Goal: Task Accomplishment & Management: Use online tool/utility

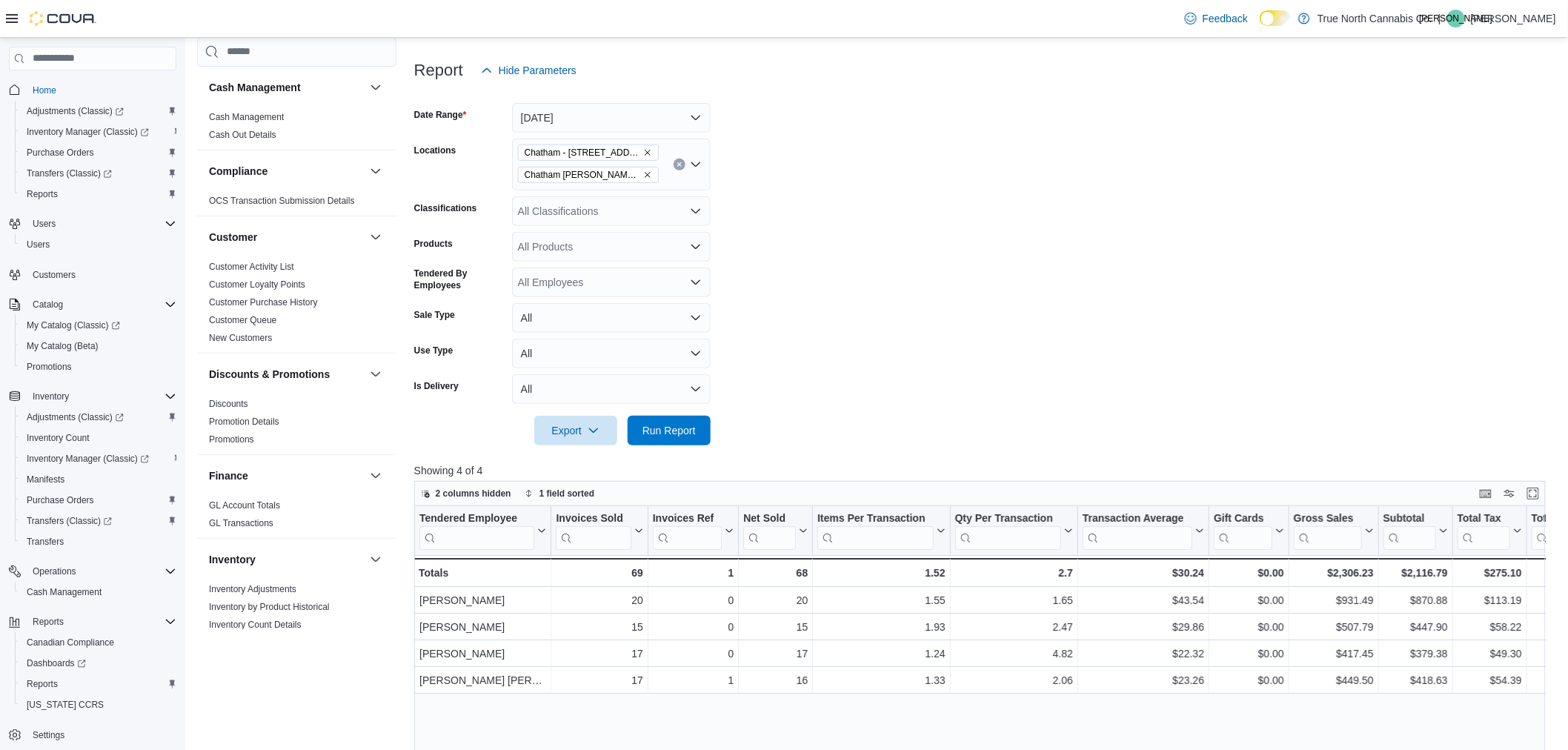
scroll to position [866, 0]
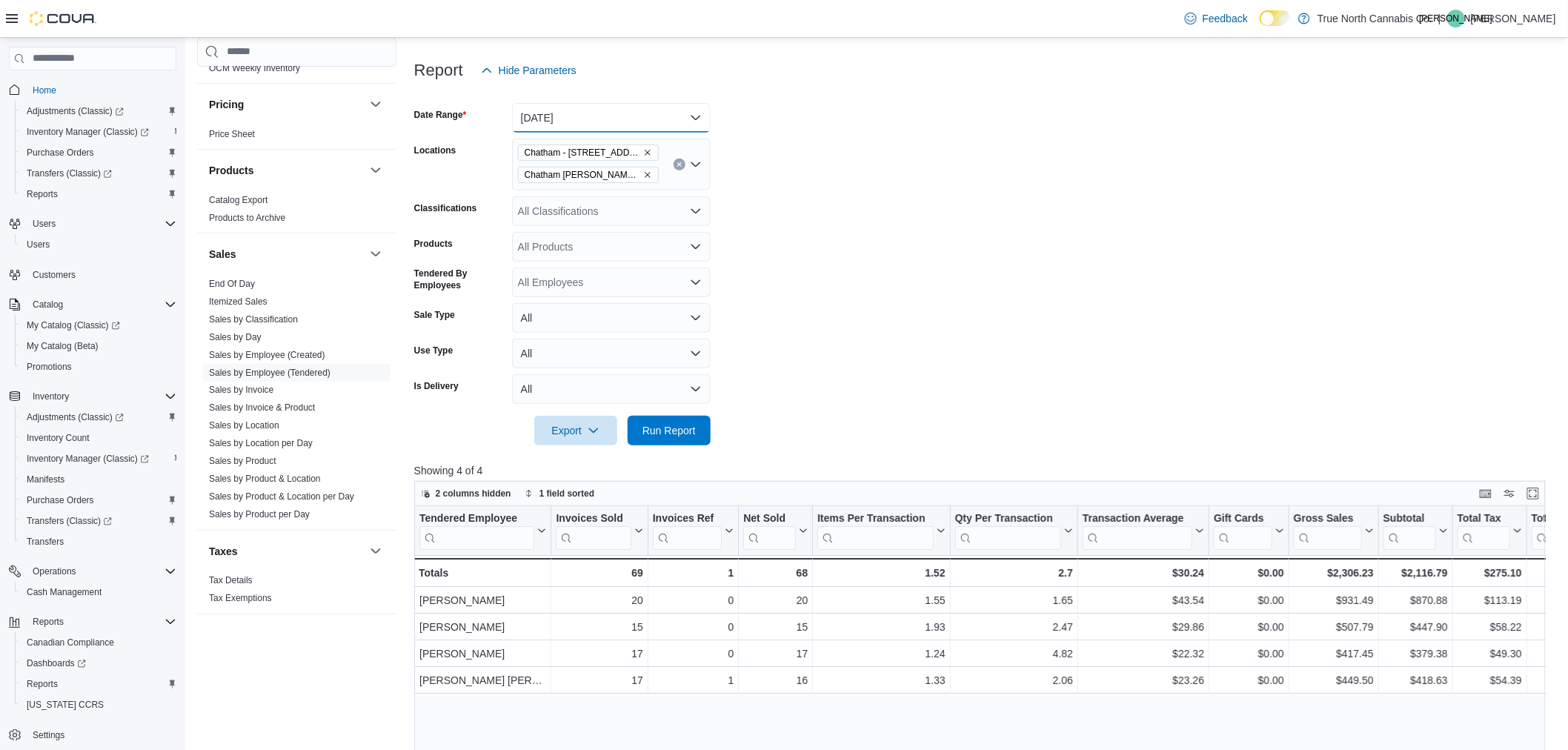
drag, startPoint x: 571, startPoint y: 118, endPoint x: 563, endPoint y: 139, distance: 22.5
click at [571, 118] on button "Today" at bounding box center [612, 117] width 198 height 29
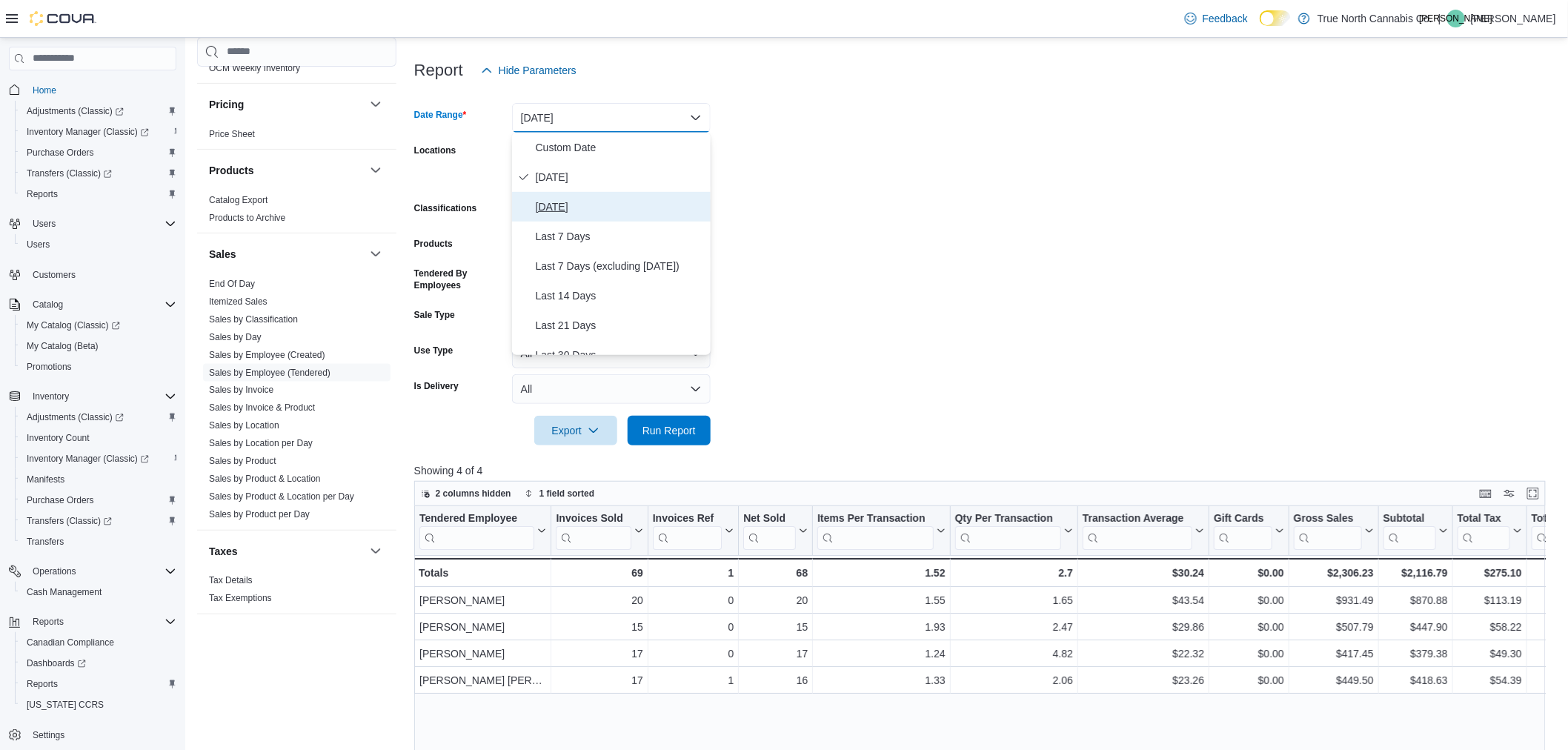
click at [581, 193] on button "Yesterday" at bounding box center [612, 207] width 198 height 29
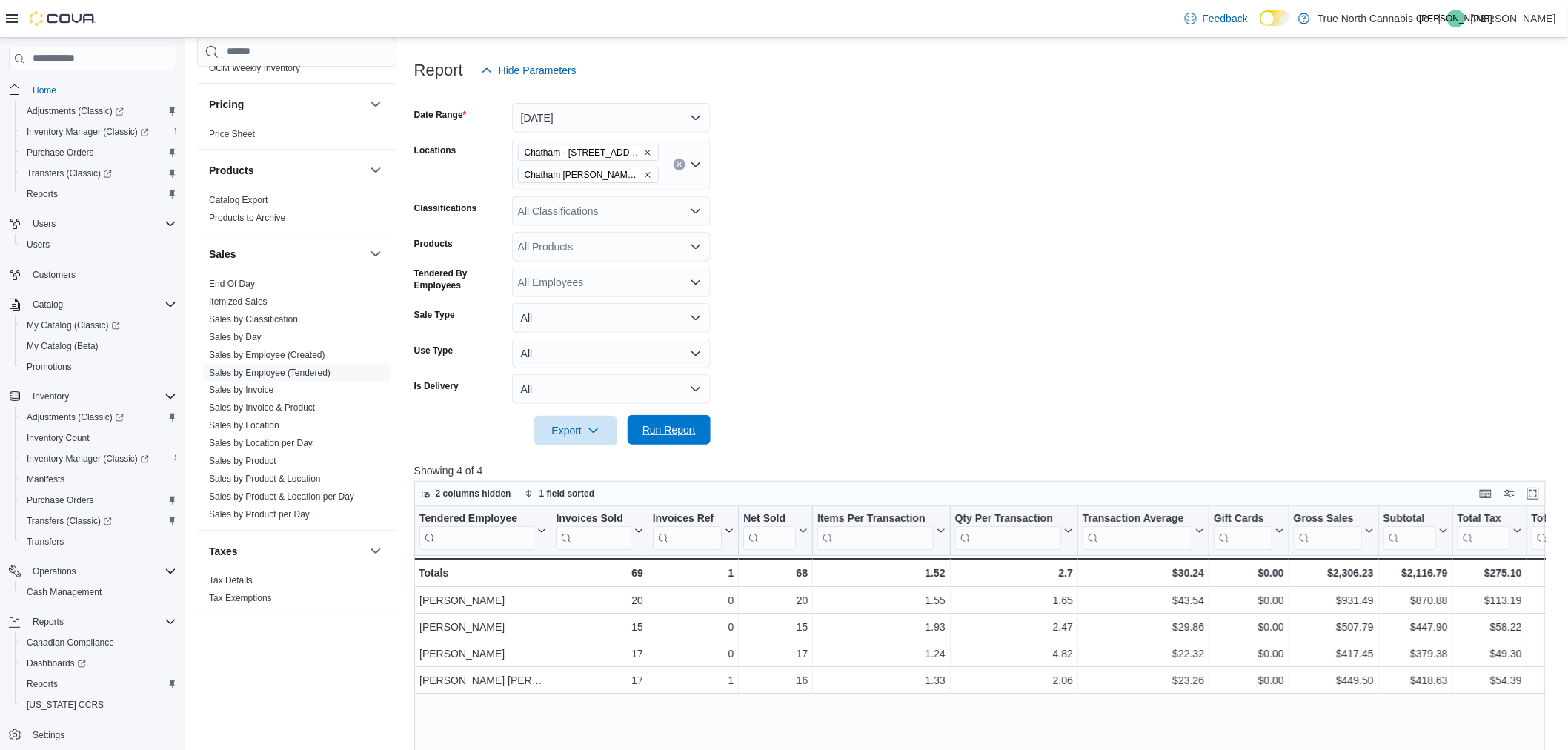
click at [698, 422] on span "Run Report" at bounding box center [669, 429] width 66 height 29
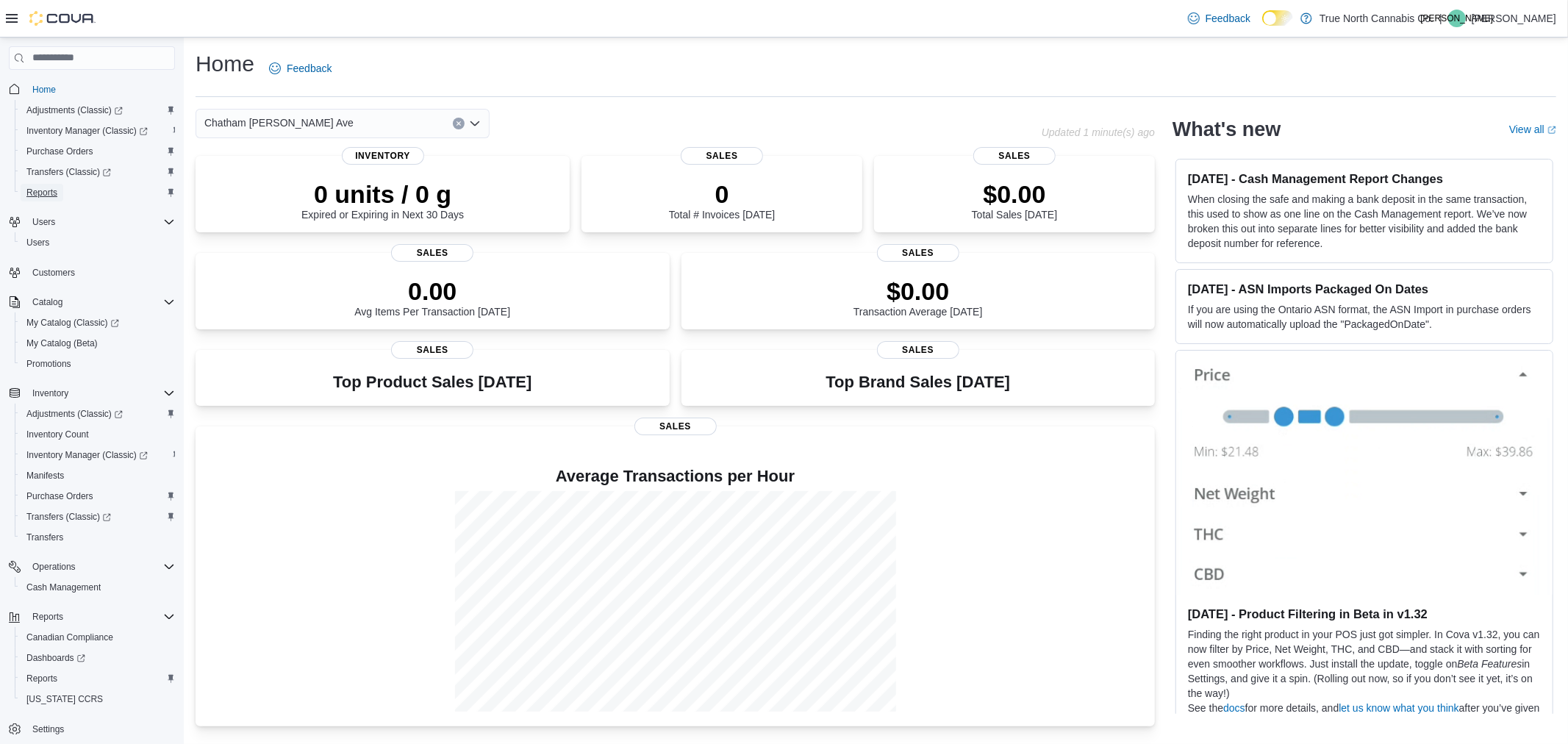
click at [61, 194] on link "Reports" at bounding box center [42, 192] width 43 height 18
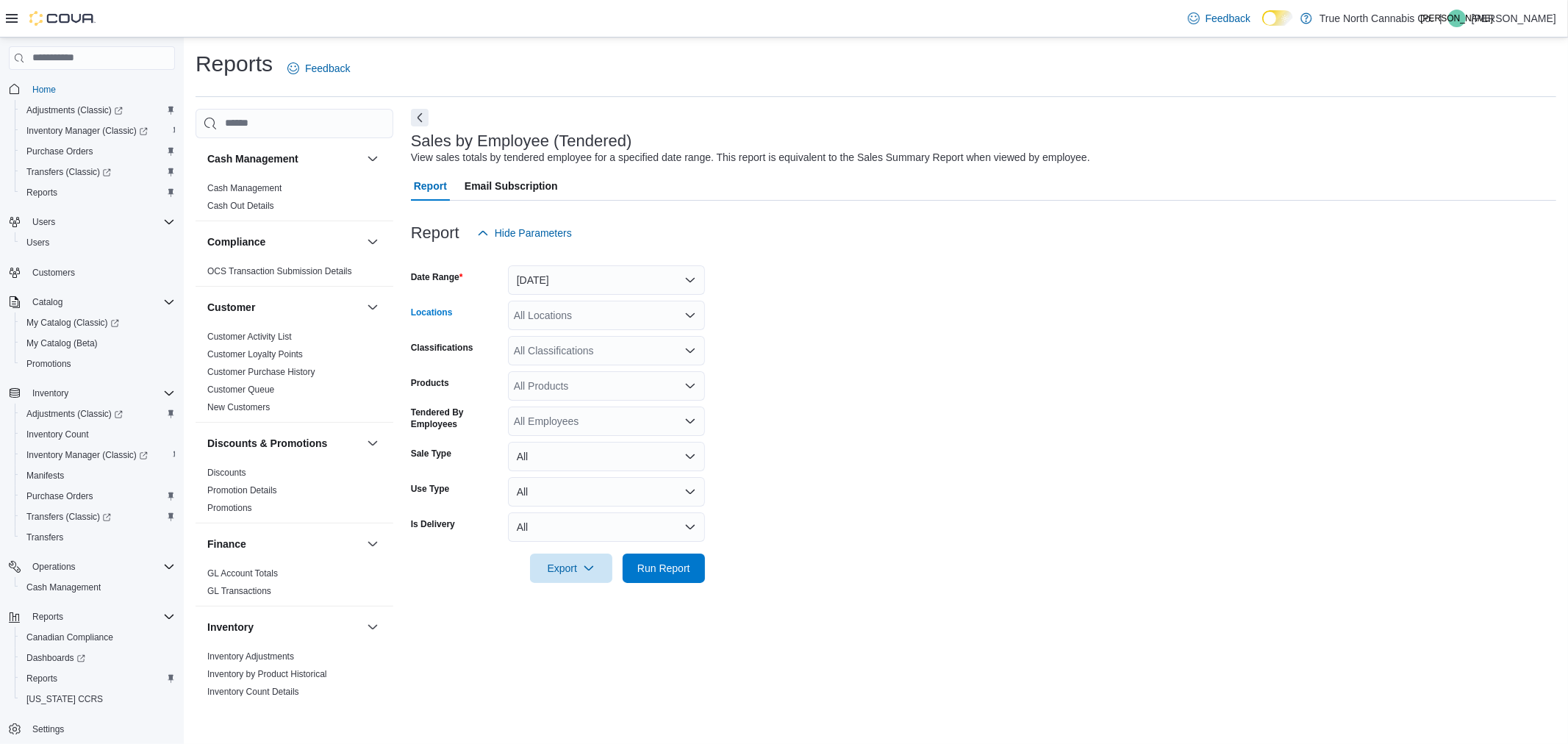
click at [578, 315] on div "All Locations" at bounding box center [606, 315] width 197 height 29
type input "***"
click at [583, 342] on span "Chatham McNaughton Ave" at bounding box center [614, 339] width 149 height 15
click at [900, 452] on form "Date Range Yesterday Locations Chatham McNaughton Ave Classifications All Class…" at bounding box center [983, 416] width 1145 height 335
click at [677, 568] on span "Run Report" at bounding box center [664, 567] width 53 height 15
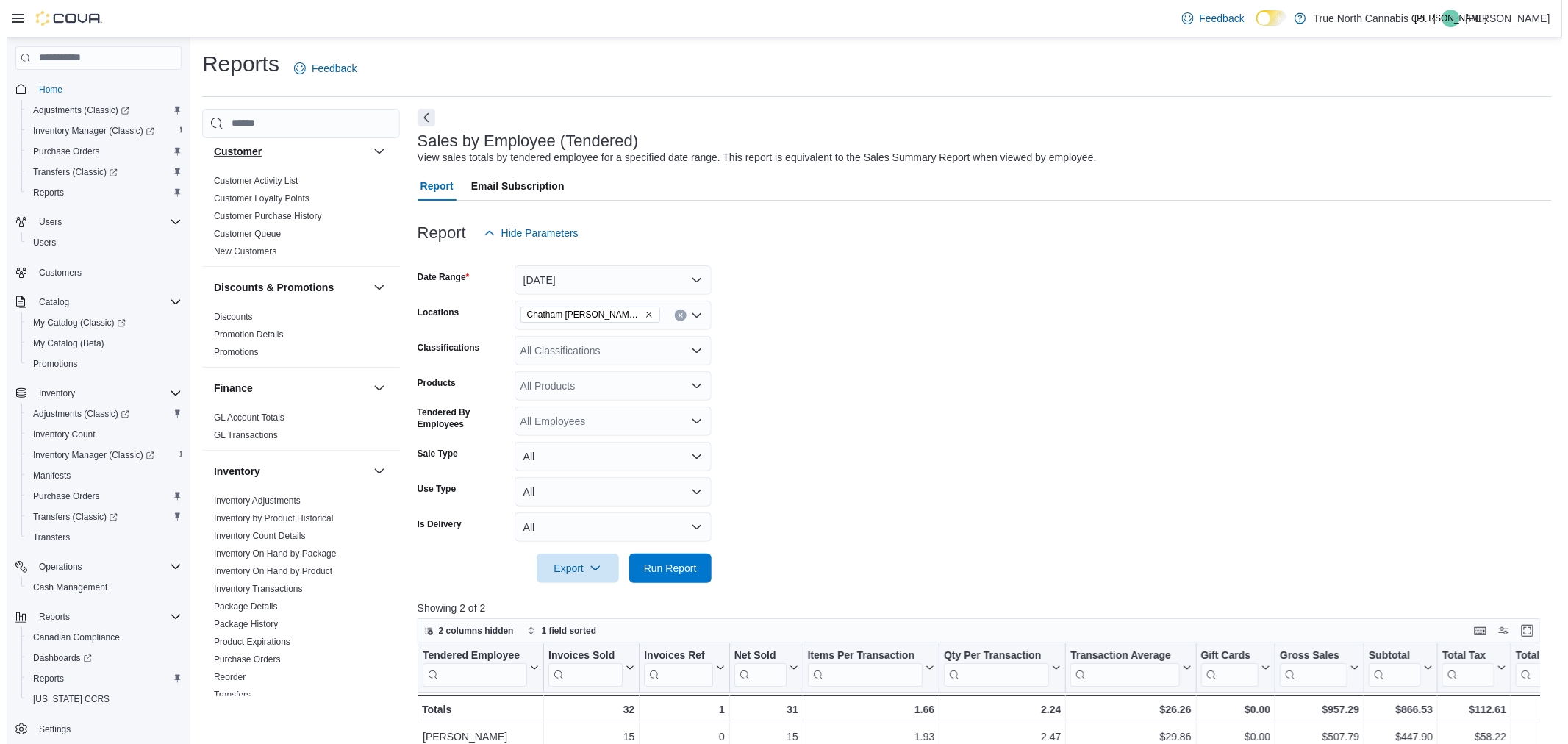
scroll to position [245, 0]
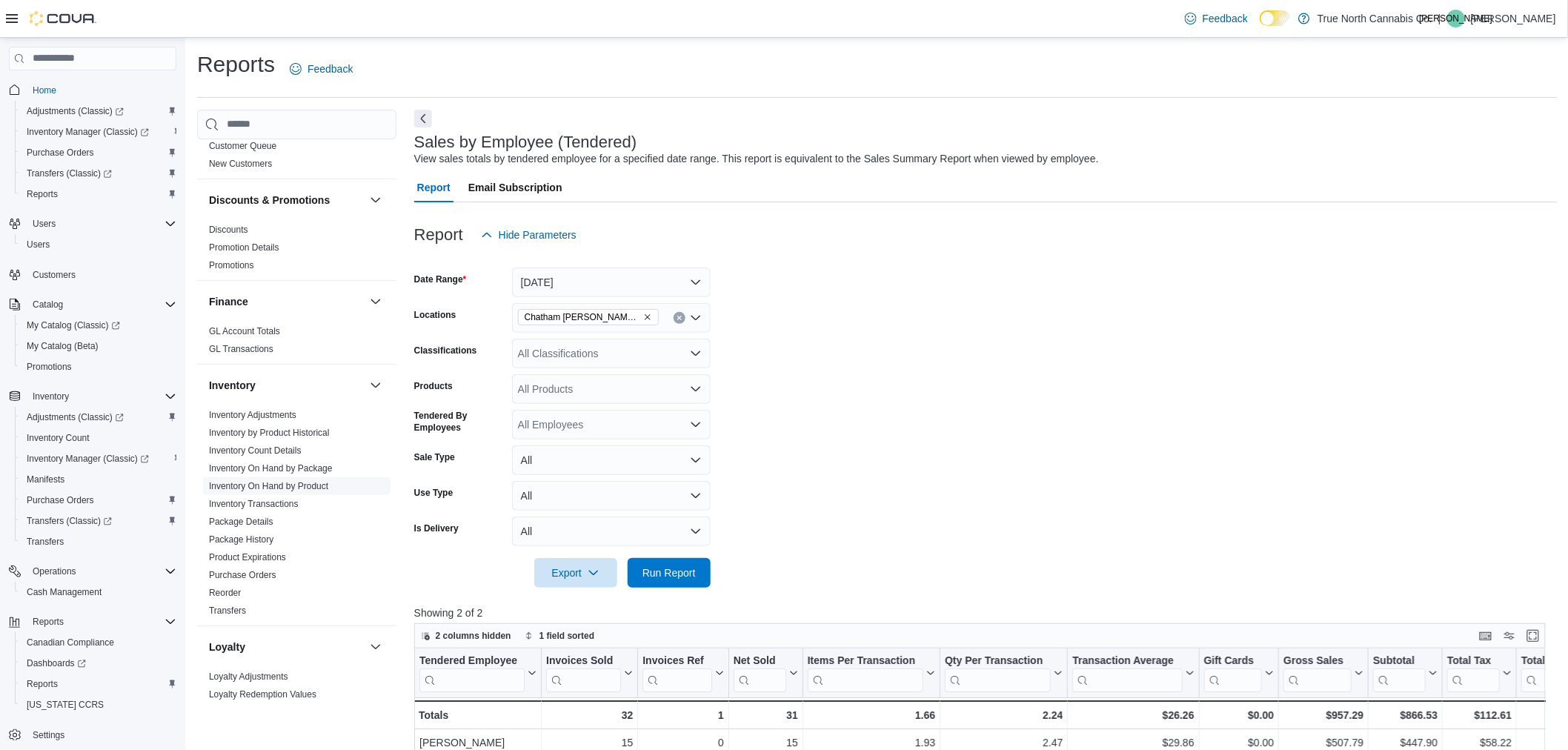
click at [310, 485] on link "Inventory On Hand by Product" at bounding box center [268, 486] width 119 height 10
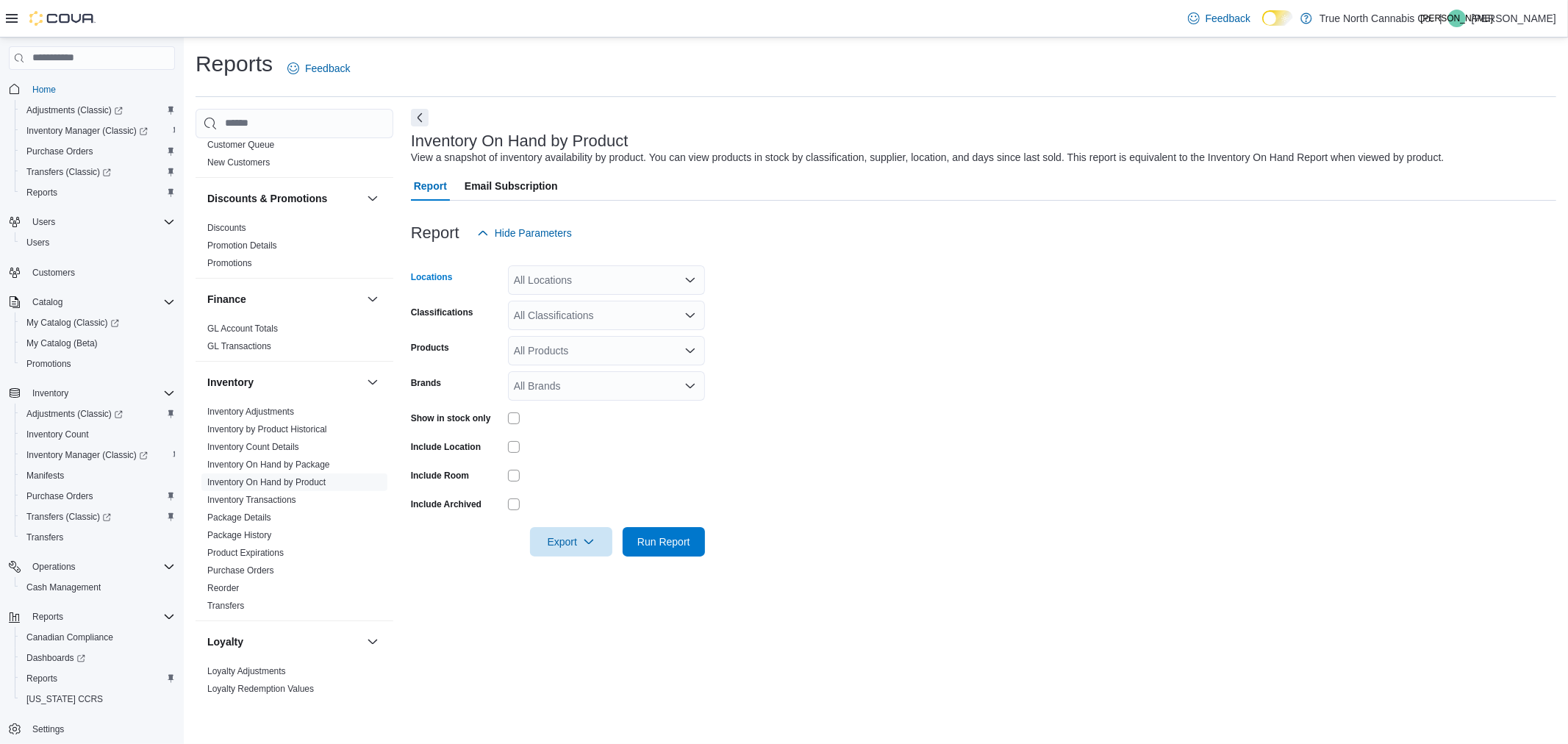
click at [542, 273] on div "All Locations" at bounding box center [606, 280] width 197 height 29
type input "***"
click at [627, 299] on span "Chatham McNaughton Ave" at bounding box center [614, 304] width 149 height 15
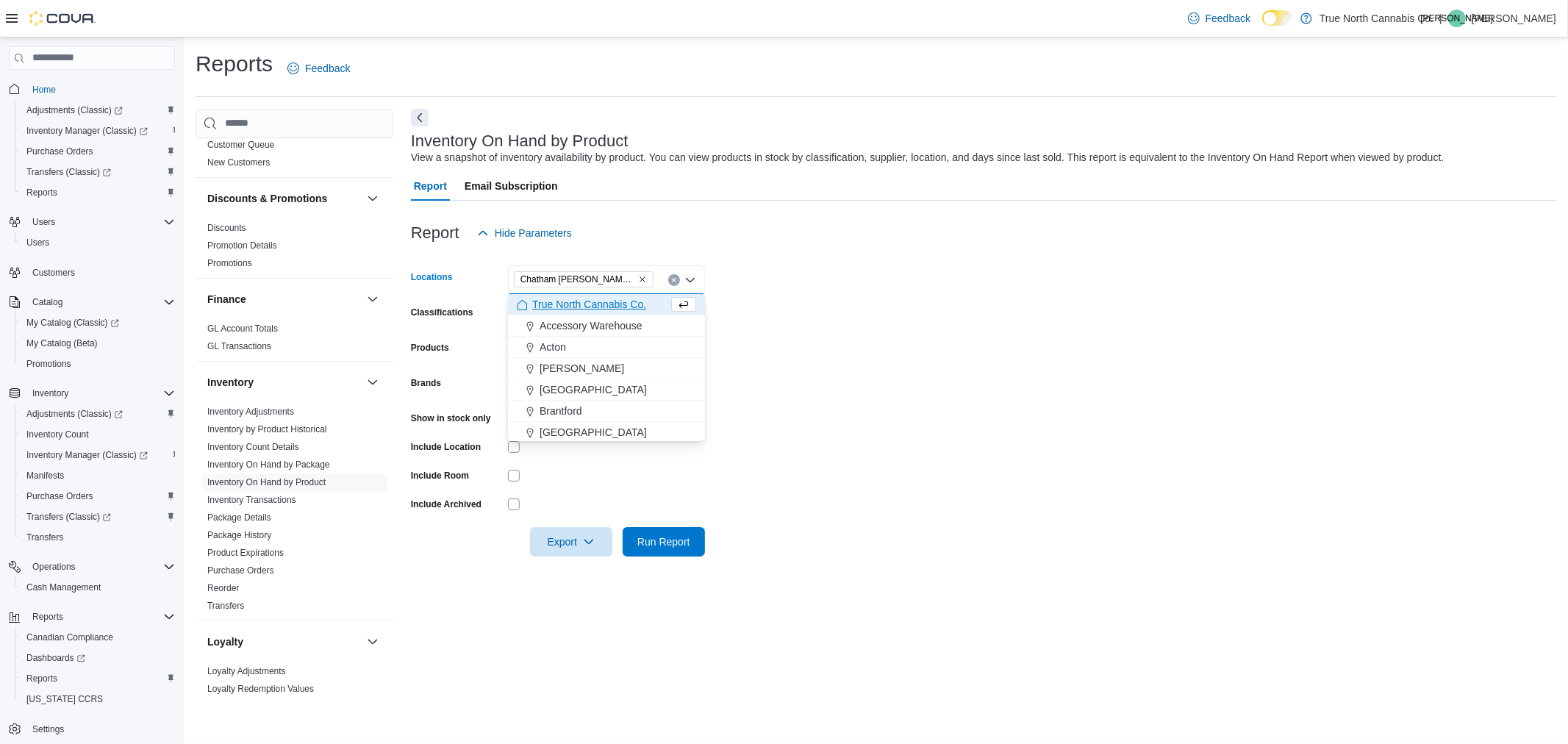
click at [786, 375] on form "Locations Chatham McNaughton Ave Combo box. Selected. Chatham McNaughton Ave. P…" at bounding box center [983, 402] width 1145 height 309
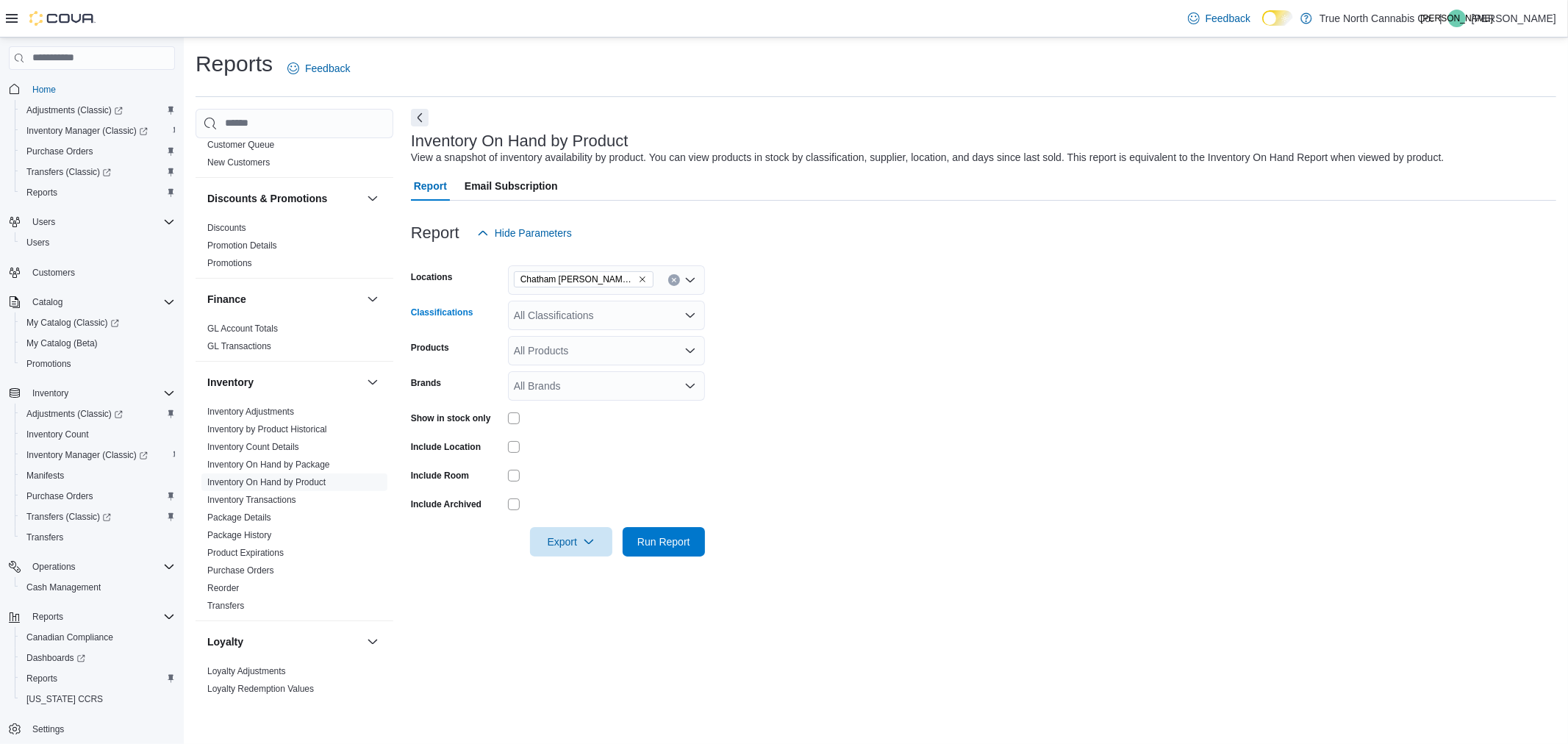
click at [652, 313] on div "All Classifications" at bounding box center [606, 315] width 197 height 29
click at [814, 316] on form "Locations Chatham McNaughton Ave Classifications All Classifications Combo box.…" at bounding box center [983, 402] width 1145 height 309
click at [593, 546] on span "Export" at bounding box center [571, 540] width 65 height 29
click at [563, 571] on span "Export to Excel" at bounding box center [573, 570] width 66 height 12
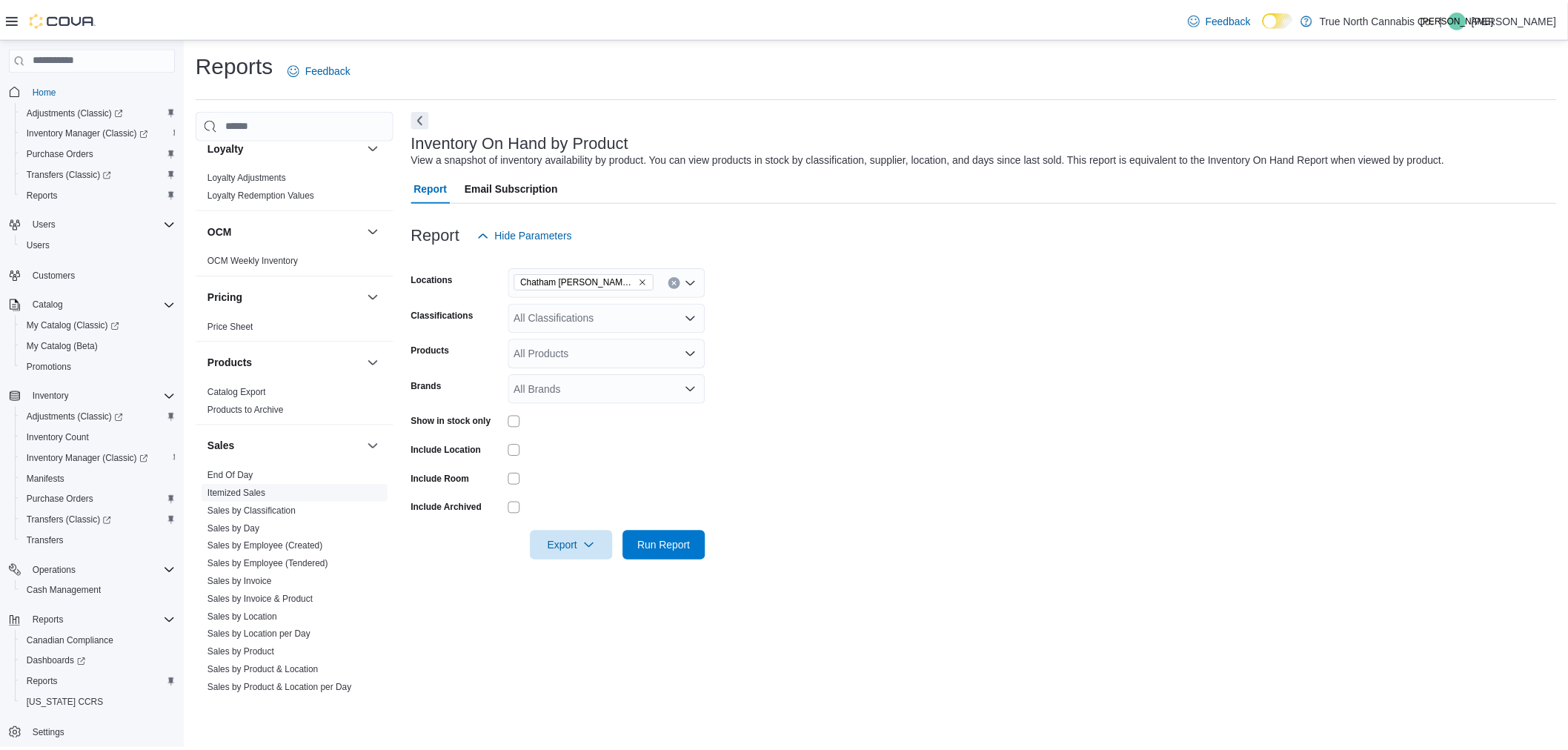
scroll to position [823, 0]
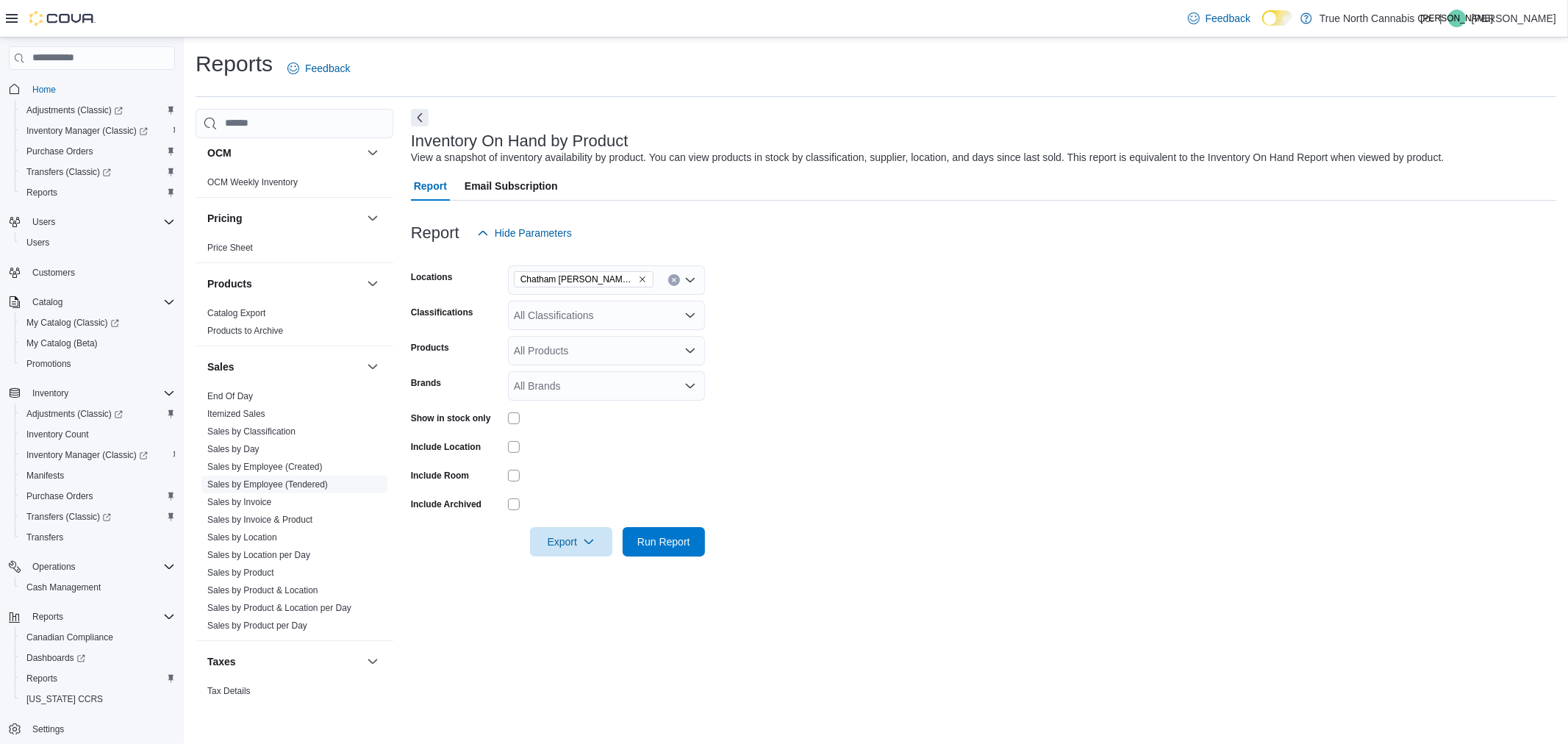
click at [269, 483] on link "Sales by Employee (Tendered)" at bounding box center [267, 484] width 121 height 10
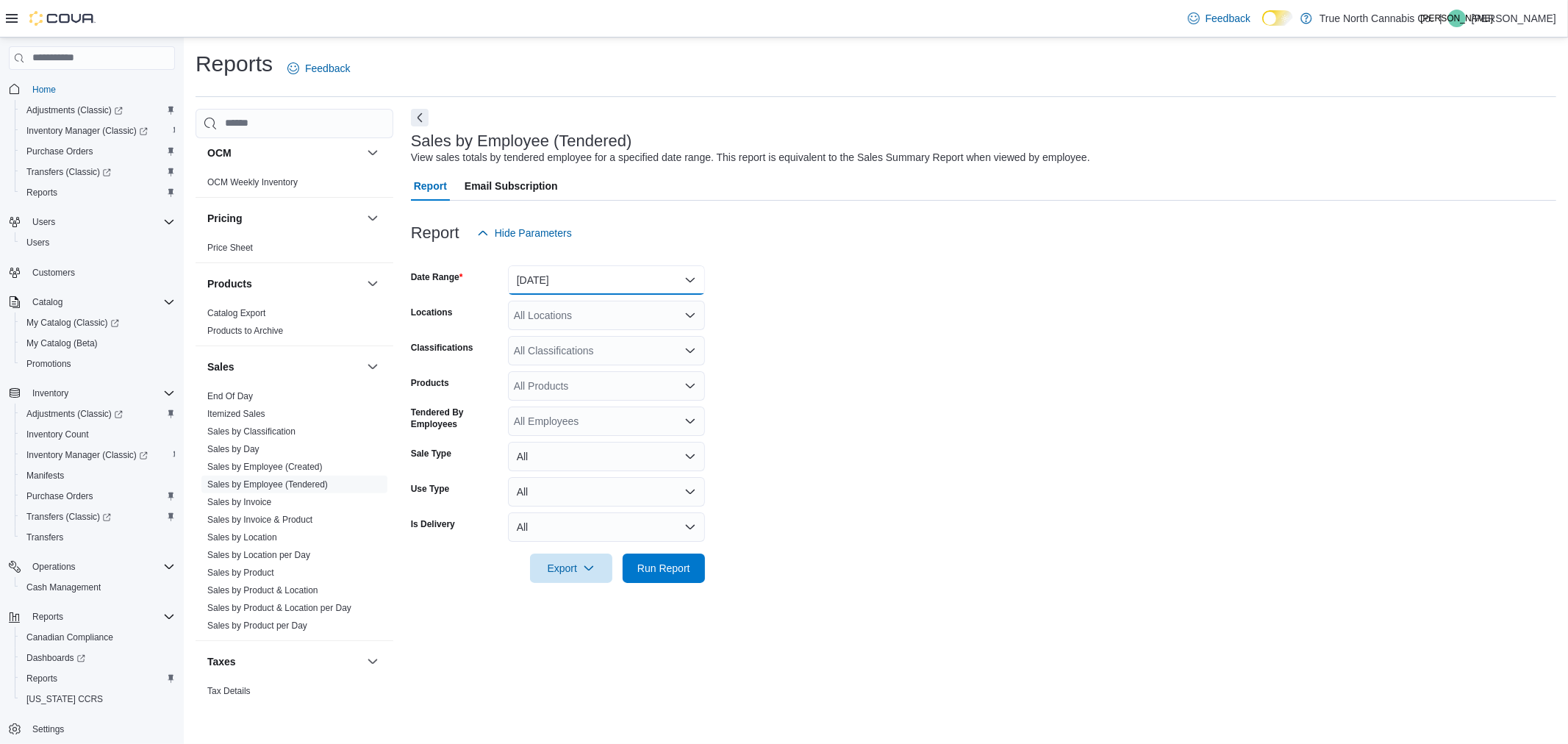
click at [566, 283] on button "Yesterday" at bounding box center [606, 280] width 197 height 29
click at [567, 326] on button "Today" at bounding box center [606, 339] width 197 height 29
click at [567, 317] on div "All Locations" at bounding box center [606, 315] width 197 height 29
type input "***"
click at [614, 337] on span "Chatham McNaughton Ave" at bounding box center [614, 339] width 149 height 15
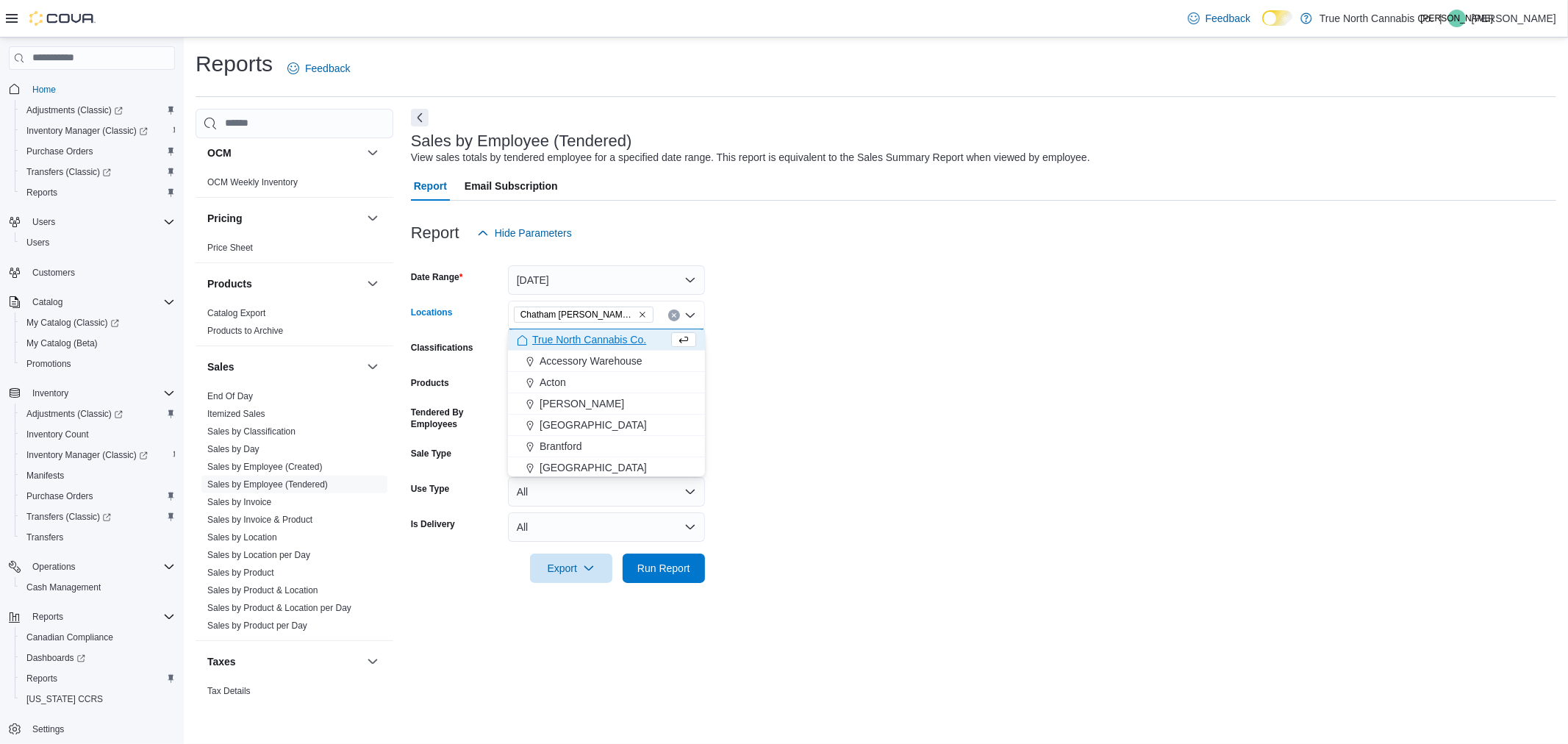
drag, startPoint x: 851, startPoint y: 401, endPoint x: 833, endPoint y: 431, distance: 35.0
click at [853, 402] on form "Date Range Today Locations Chatham McNaughton Ave Combo box. Selected. Chatham …" at bounding box center [983, 416] width 1145 height 335
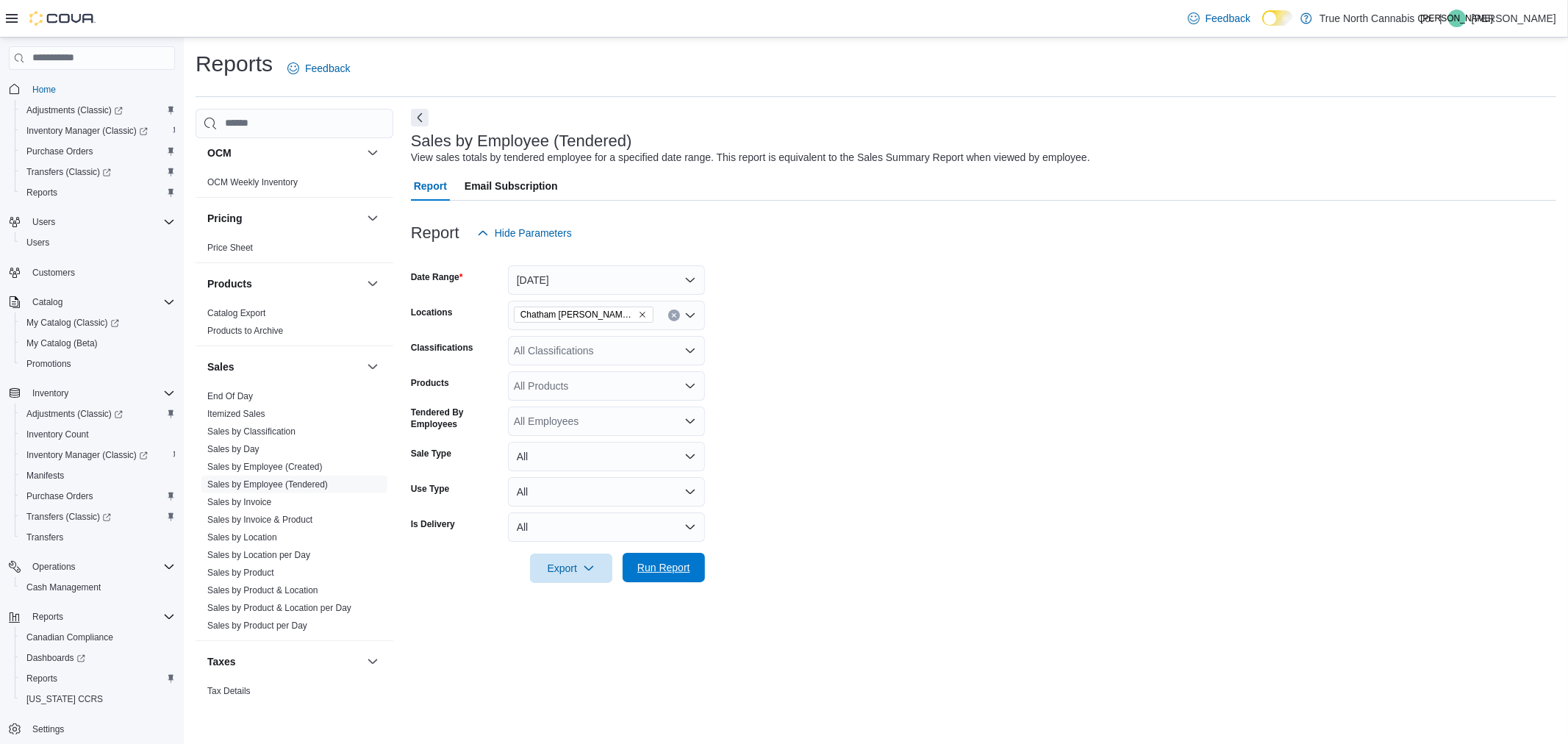
click at [674, 567] on span "Run Report" at bounding box center [664, 567] width 53 height 15
